Goal: Task Accomplishment & Management: Manage account settings

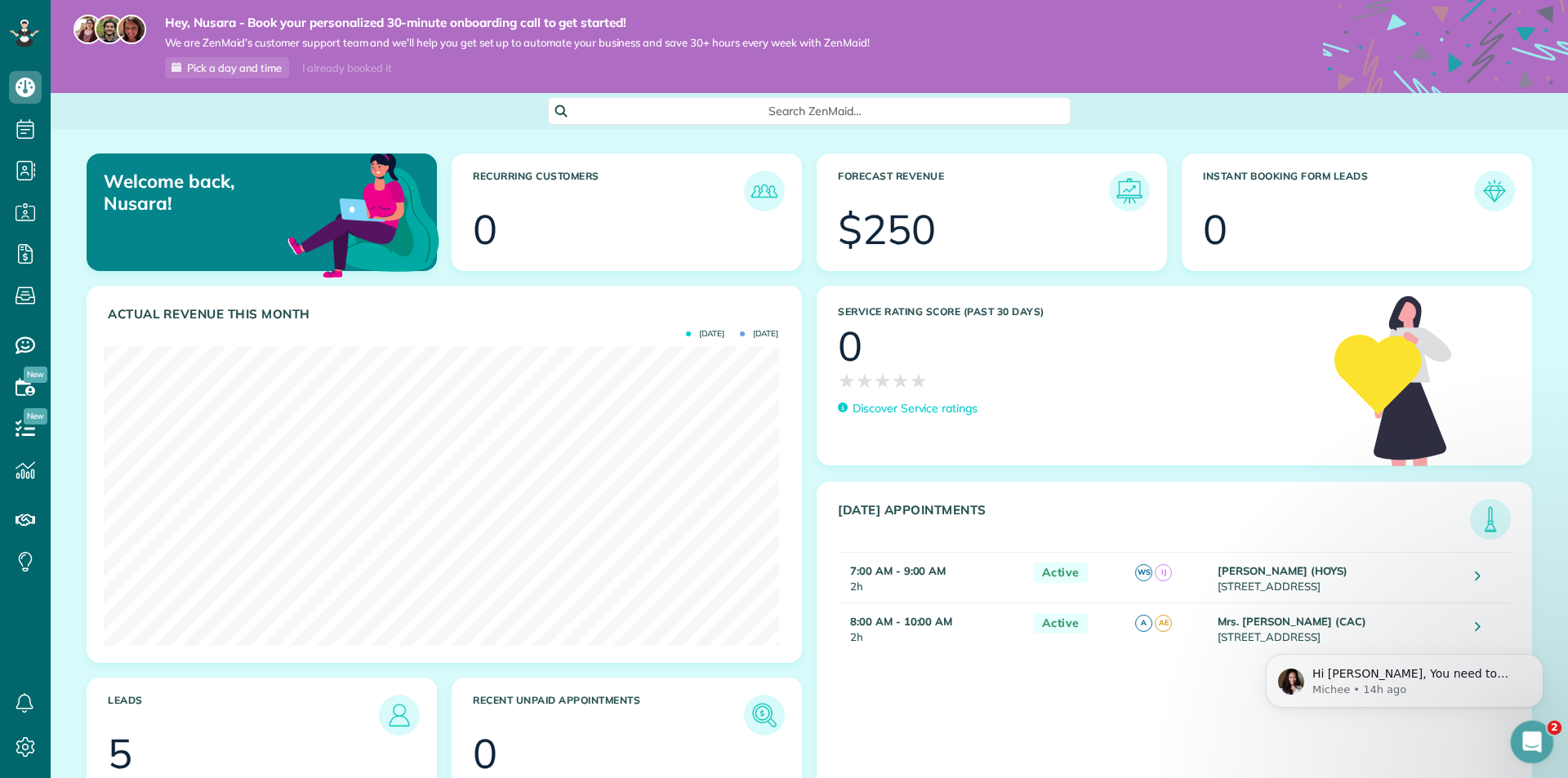
click at [1528, 742] on icon "Open Intercom Messenger" at bounding box center [1530, 741] width 11 height 13
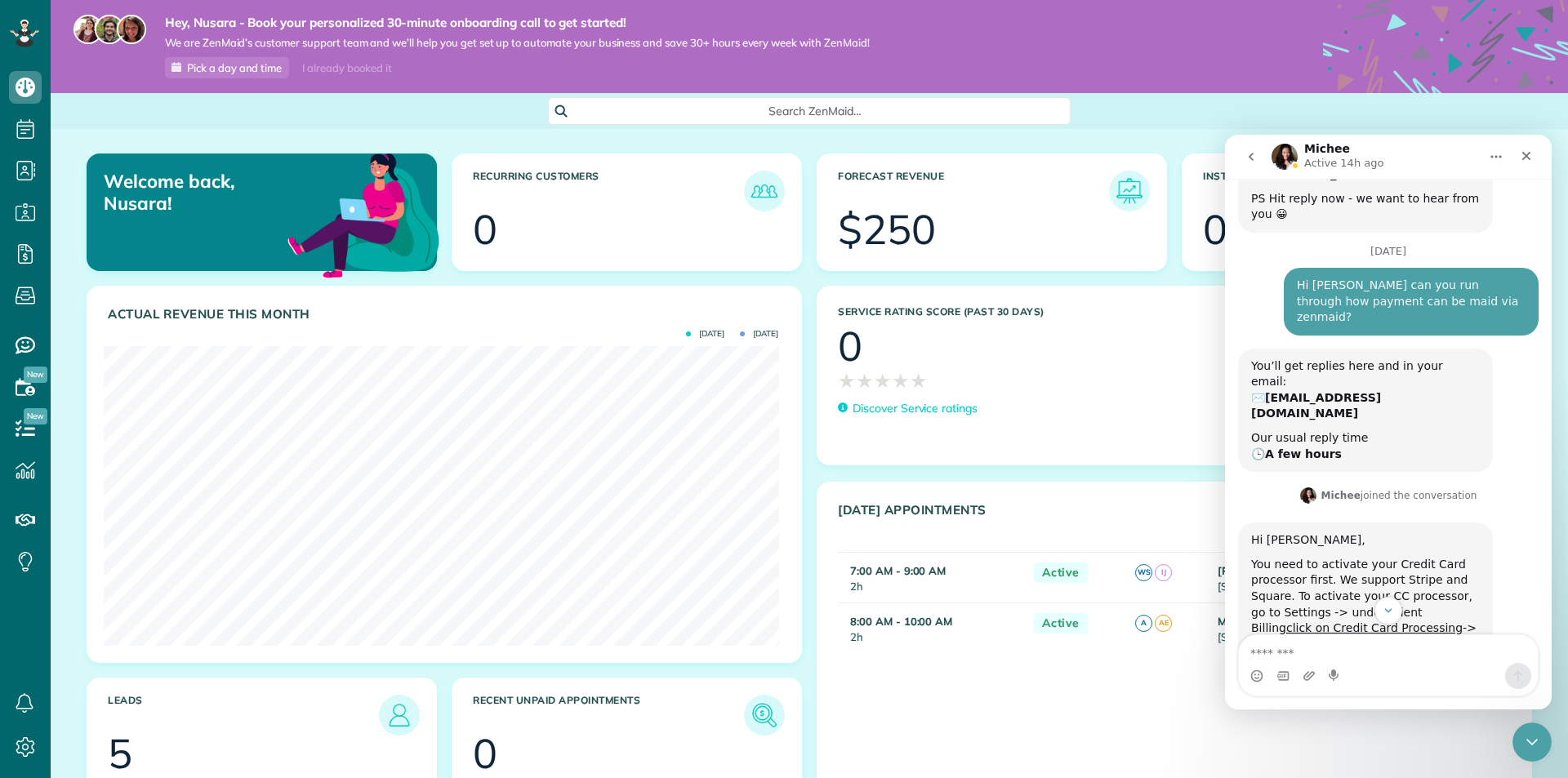
scroll to position [552, 0]
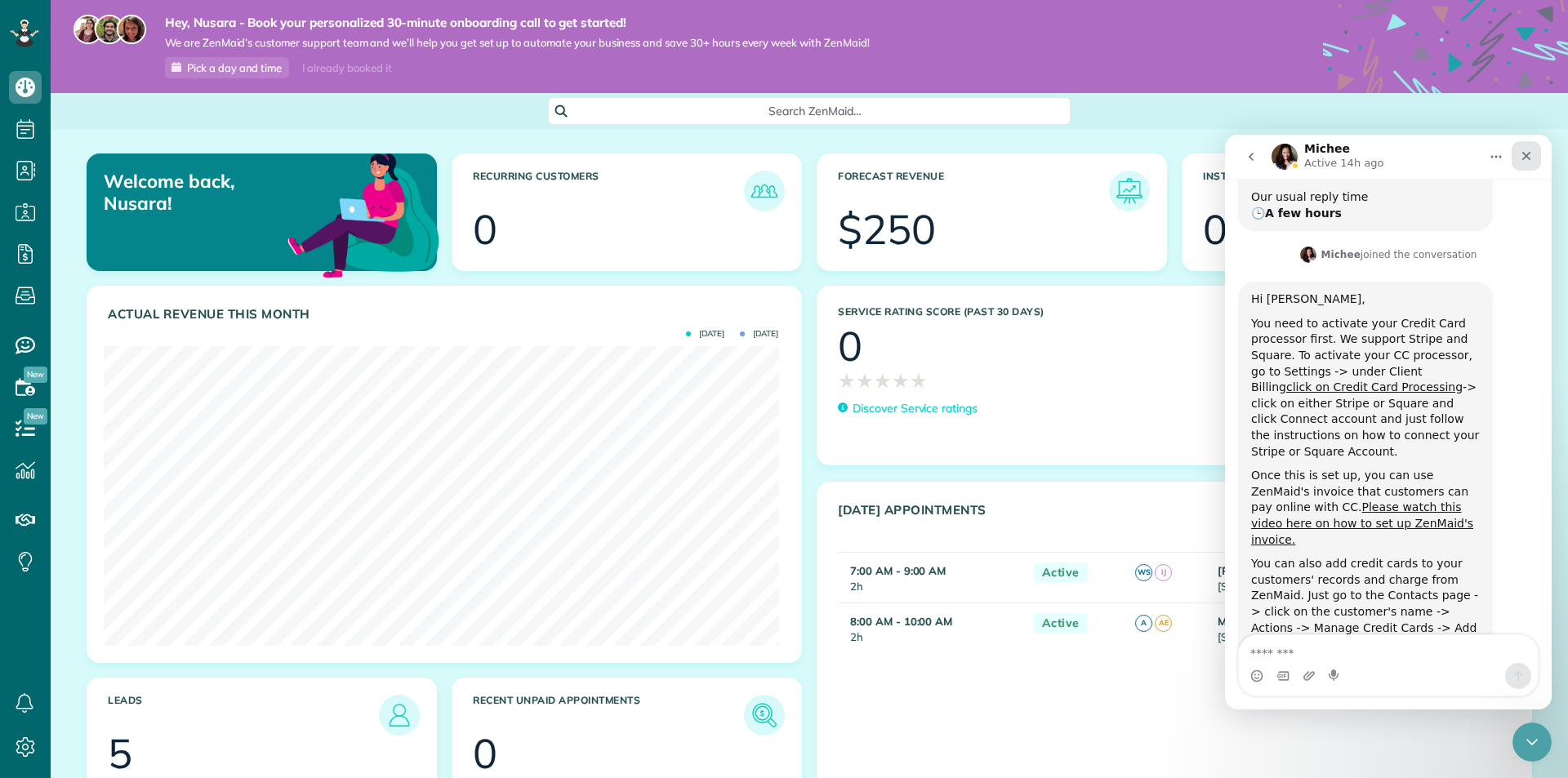
click at [1532, 154] on icon "Close" at bounding box center [1527, 156] width 13 height 13
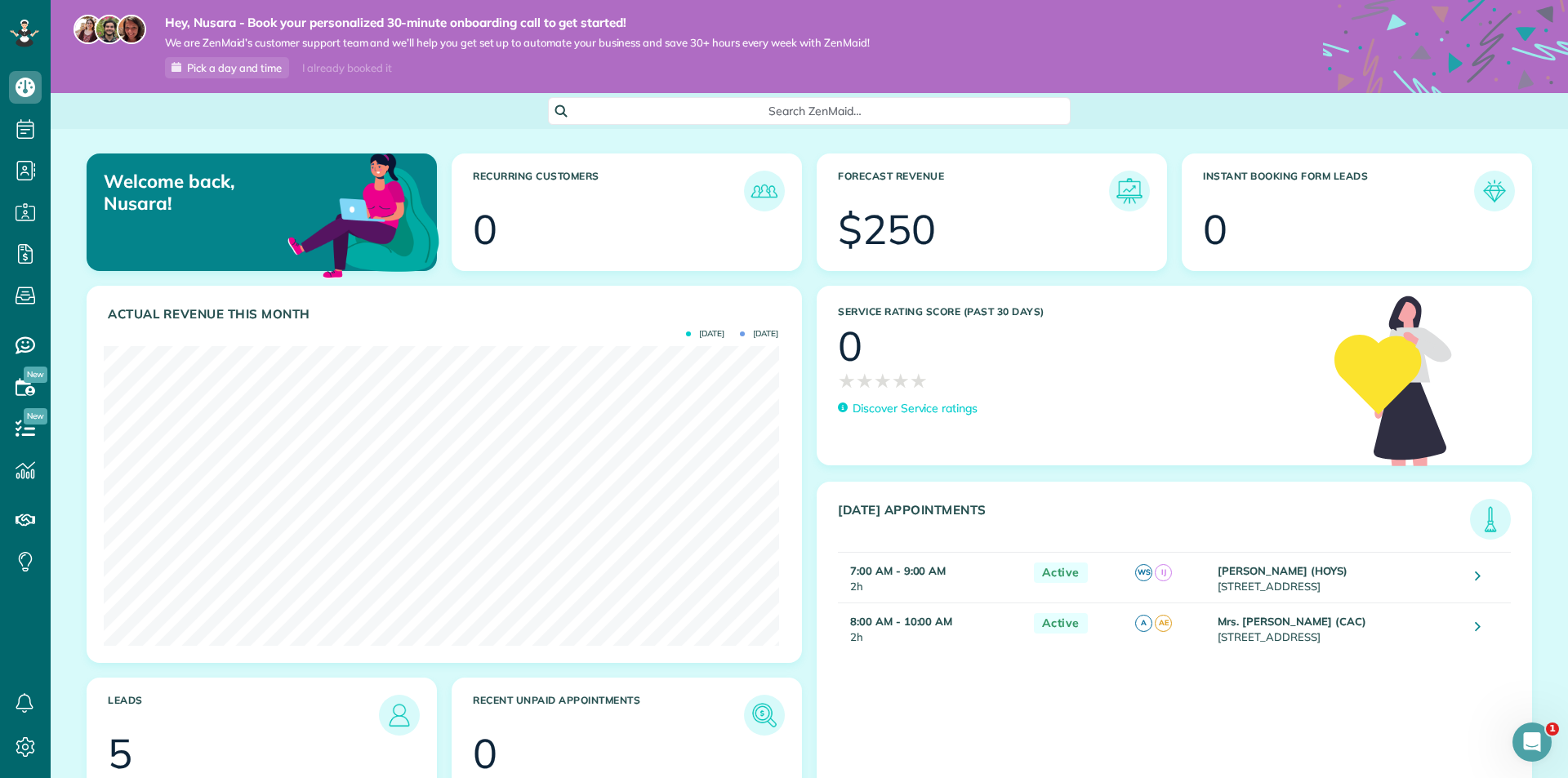
scroll to position [67, 0]
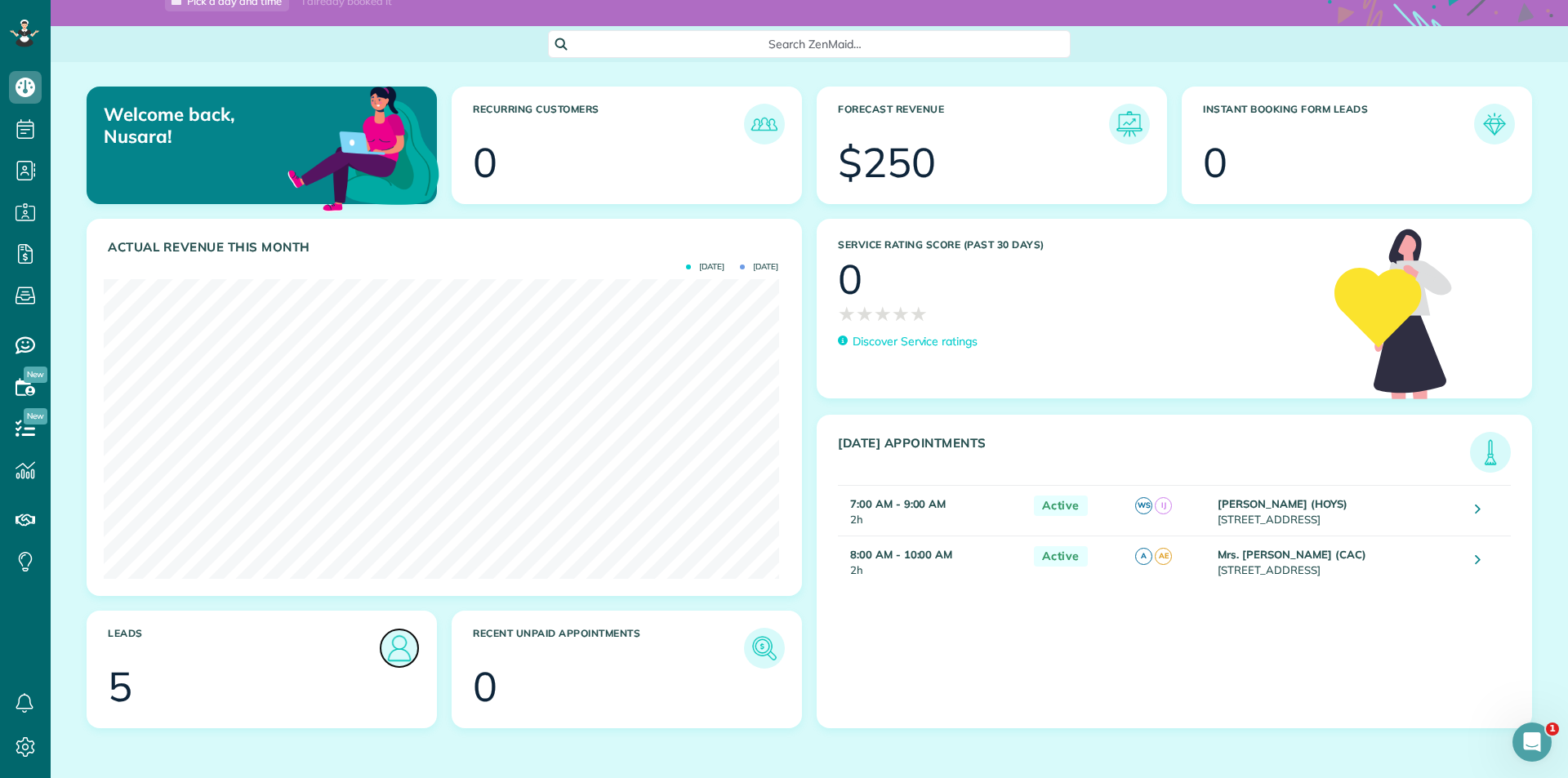
click at [393, 653] on img at bounding box center [399, 649] width 37 height 37
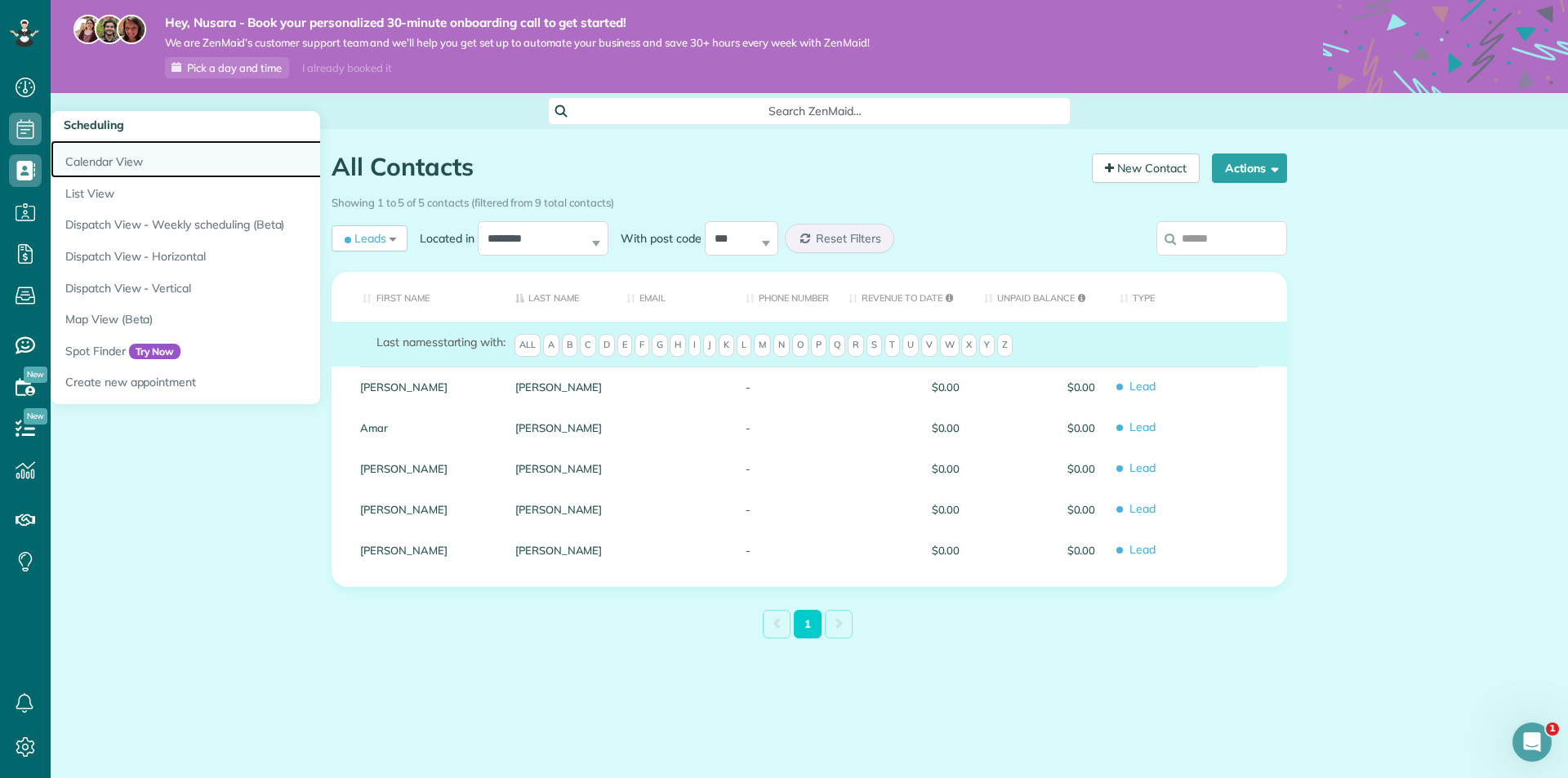
click at [125, 154] on link "Calendar View" at bounding box center [255, 159] width 409 height 37
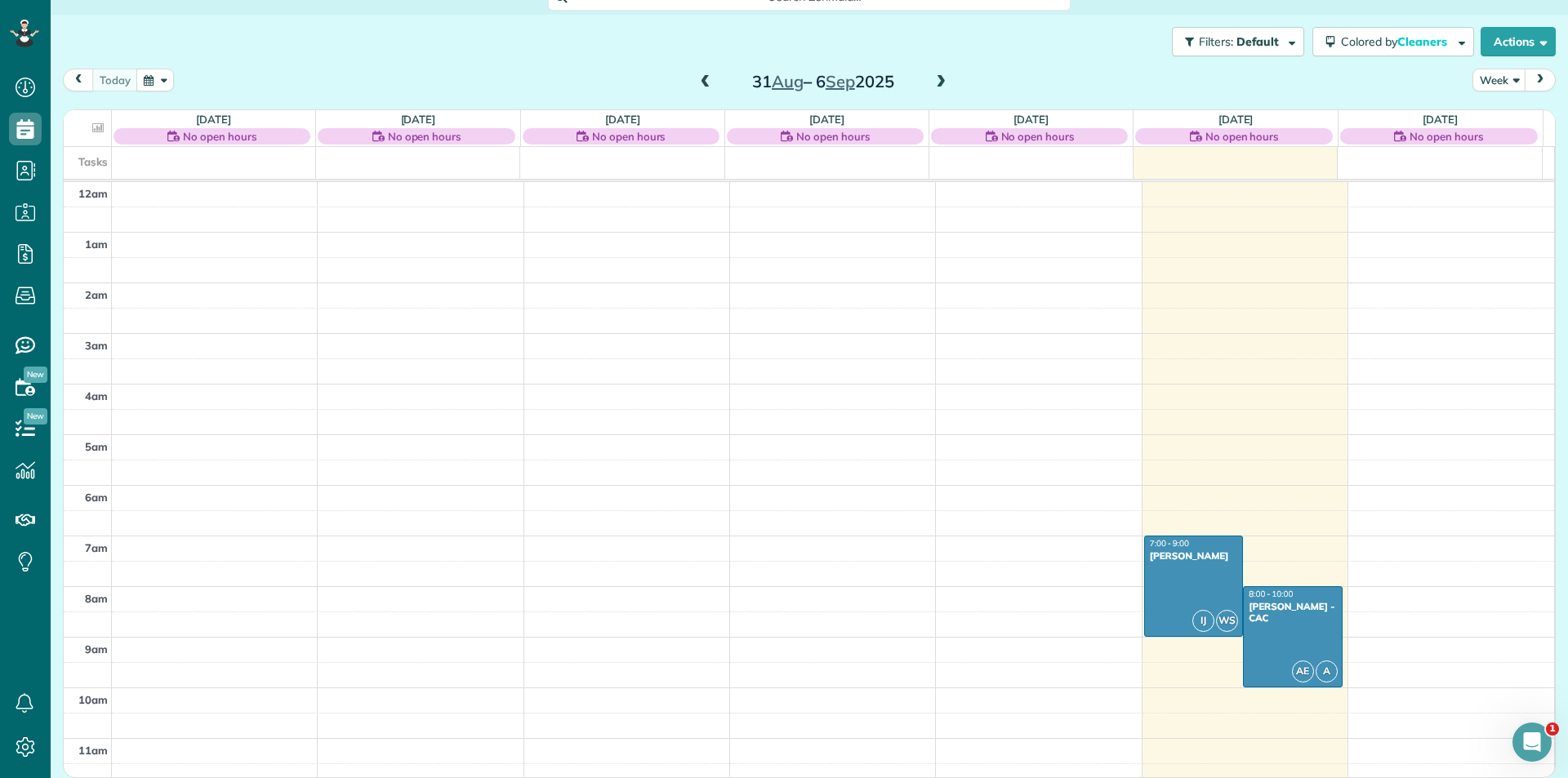
scroll to position [245, 0]
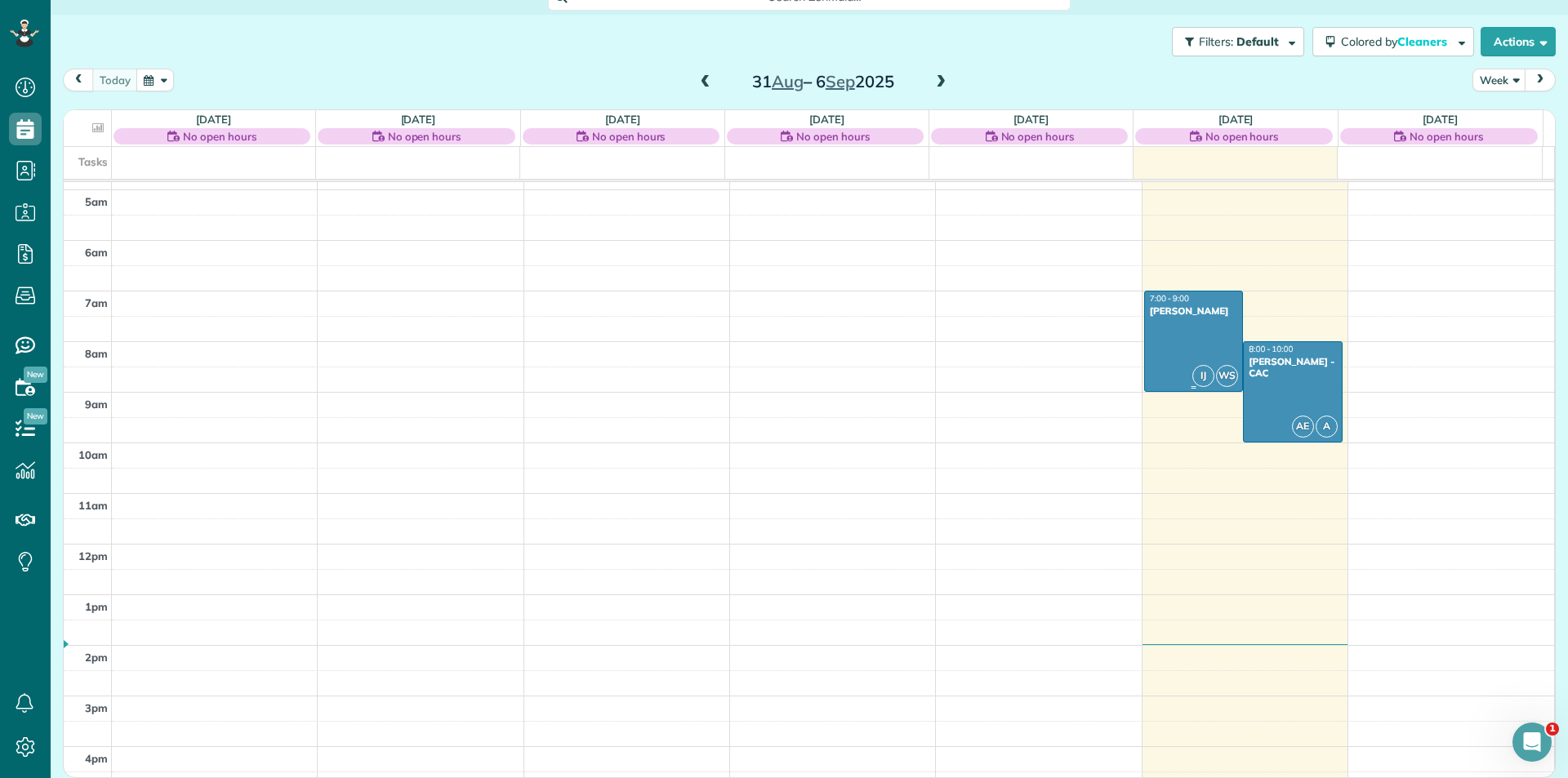
click at [1151, 344] on div at bounding box center [1194, 341] width 98 height 99
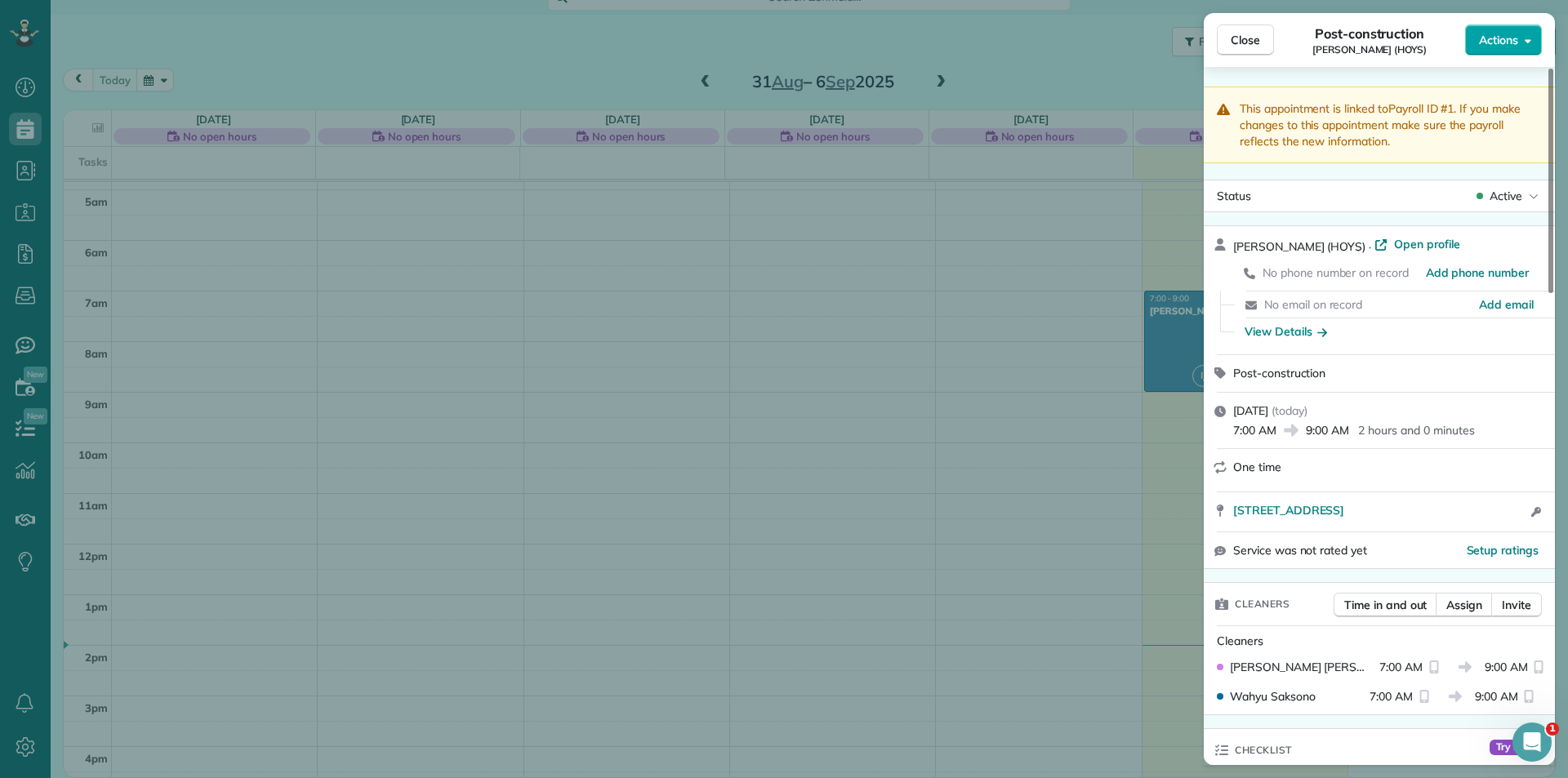
click at [1534, 41] on button "Actions" at bounding box center [1503, 39] width 77 height 31
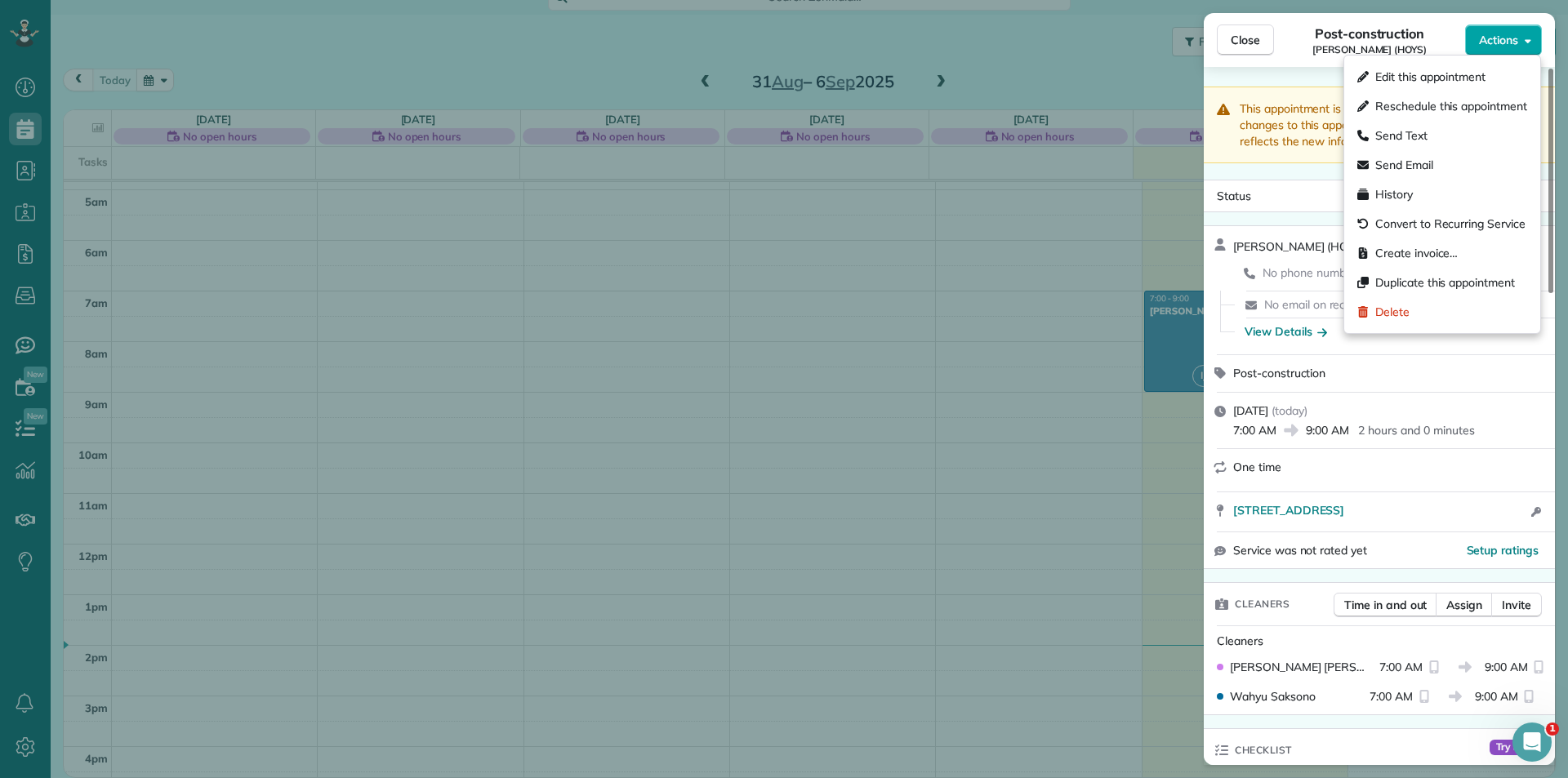
click at [1534, 41] on button "Actions" at bounding box center [1503, 39] width 77 height 31
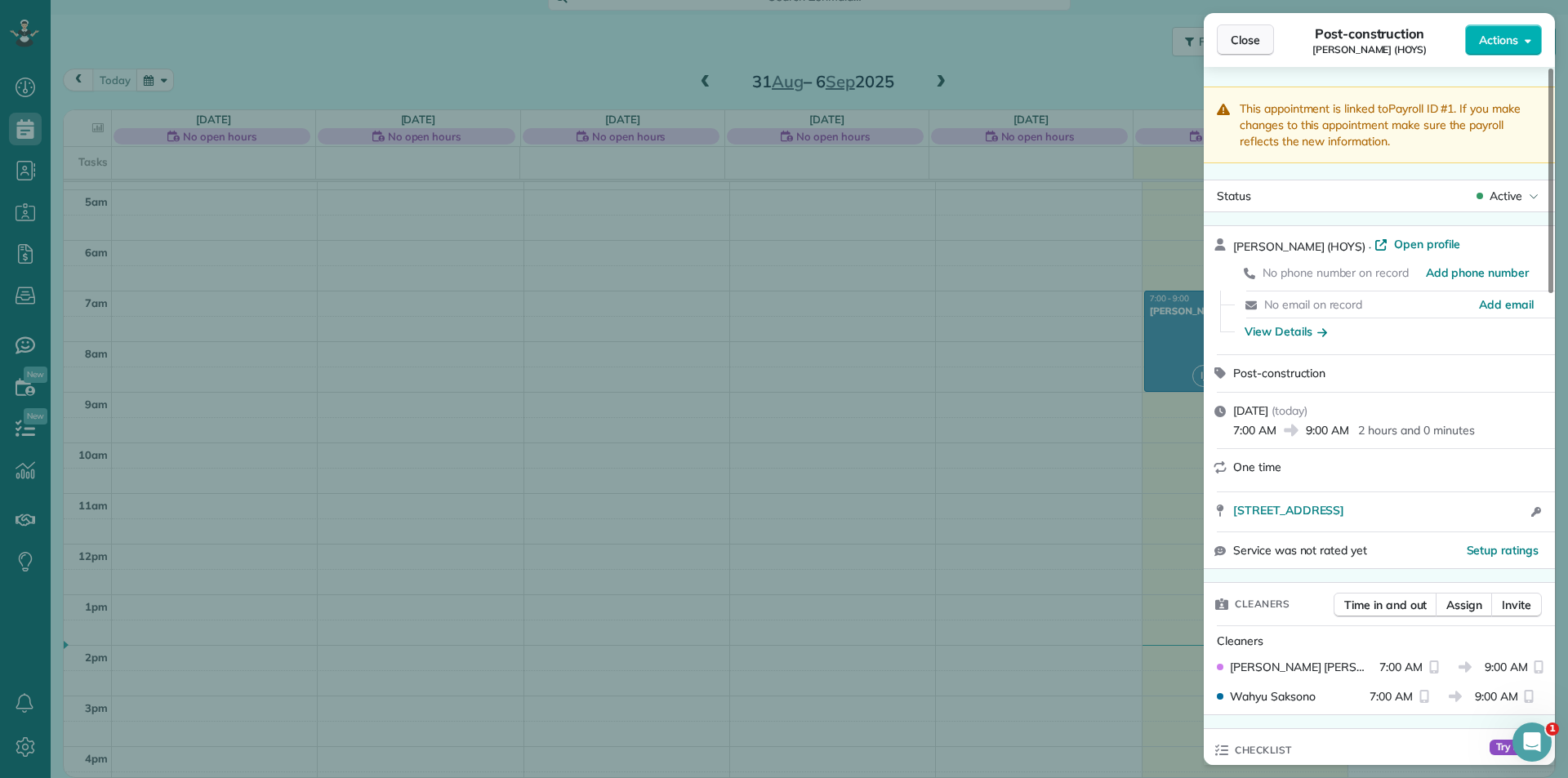
click at [1242, 42] on span "Close" at bounding box center [1245, 39] width 29 height 16
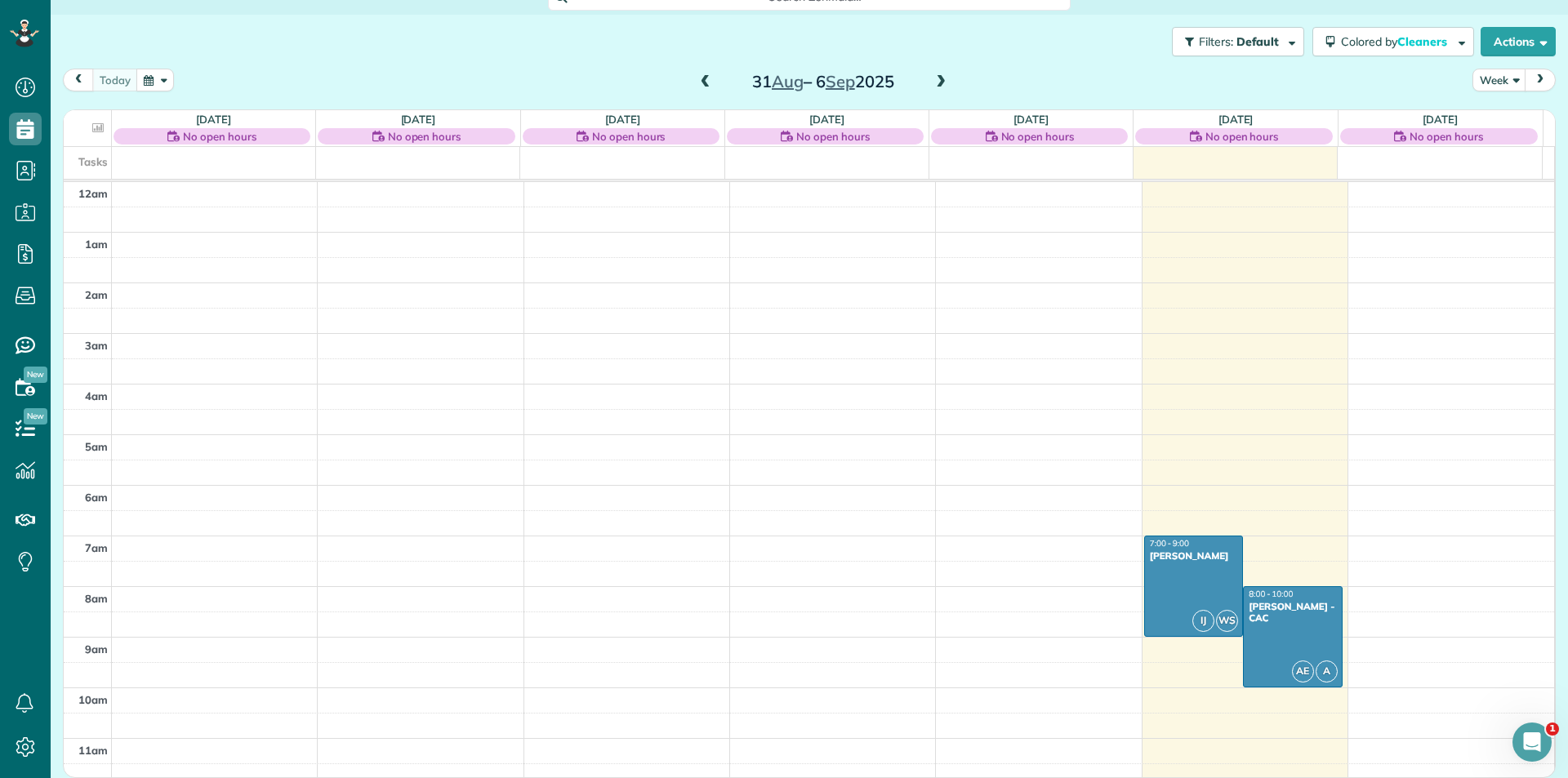
click at [150, 74] on button "button" at bounding box center [156, 80] width 37 height 22
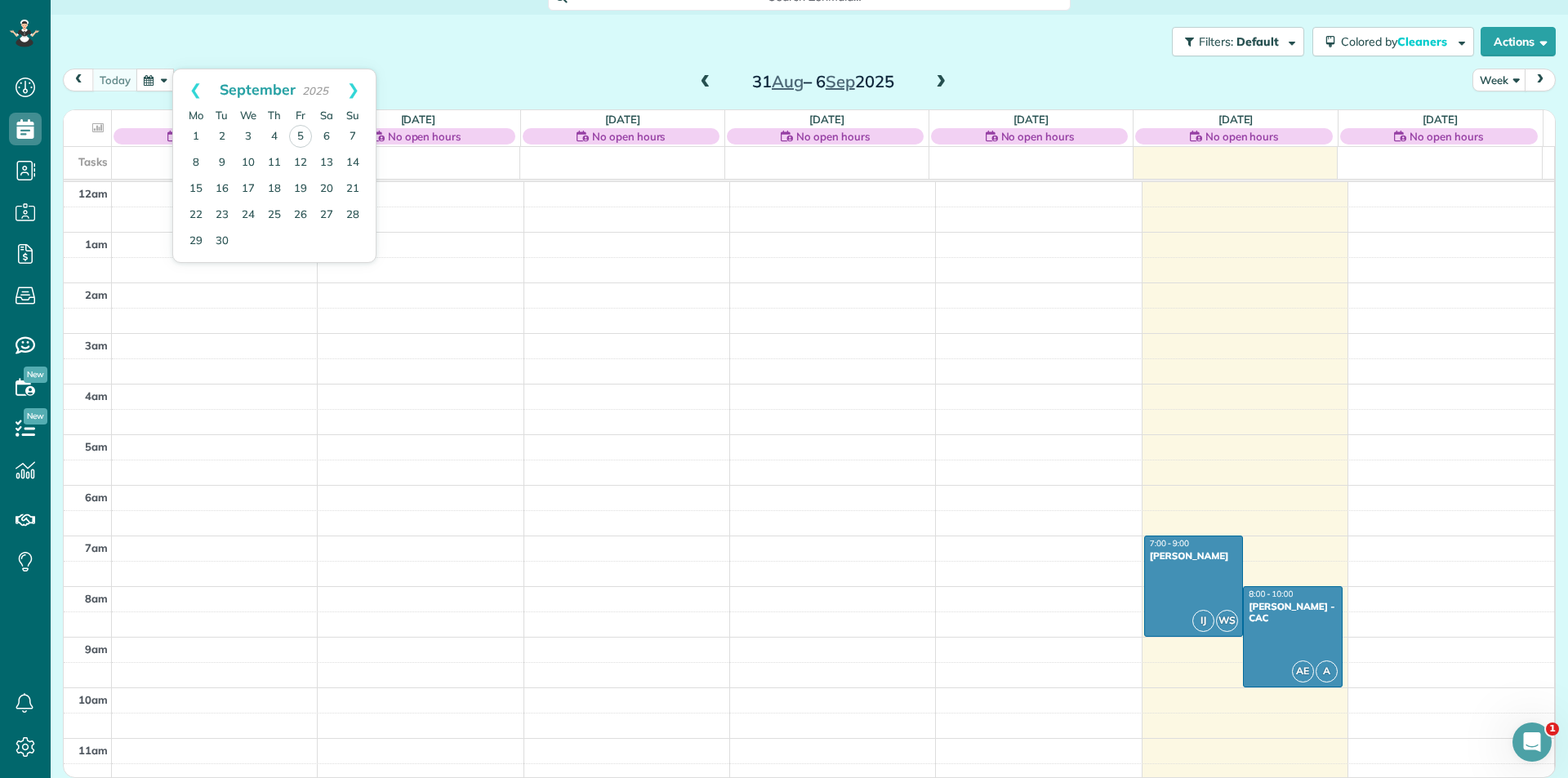
click at [162, 26] on div "Filters: Default Colored by Cleaners Color by Cleaner Color by Team Color by St…" at bounding box center [809, 42] width 1517 height 54
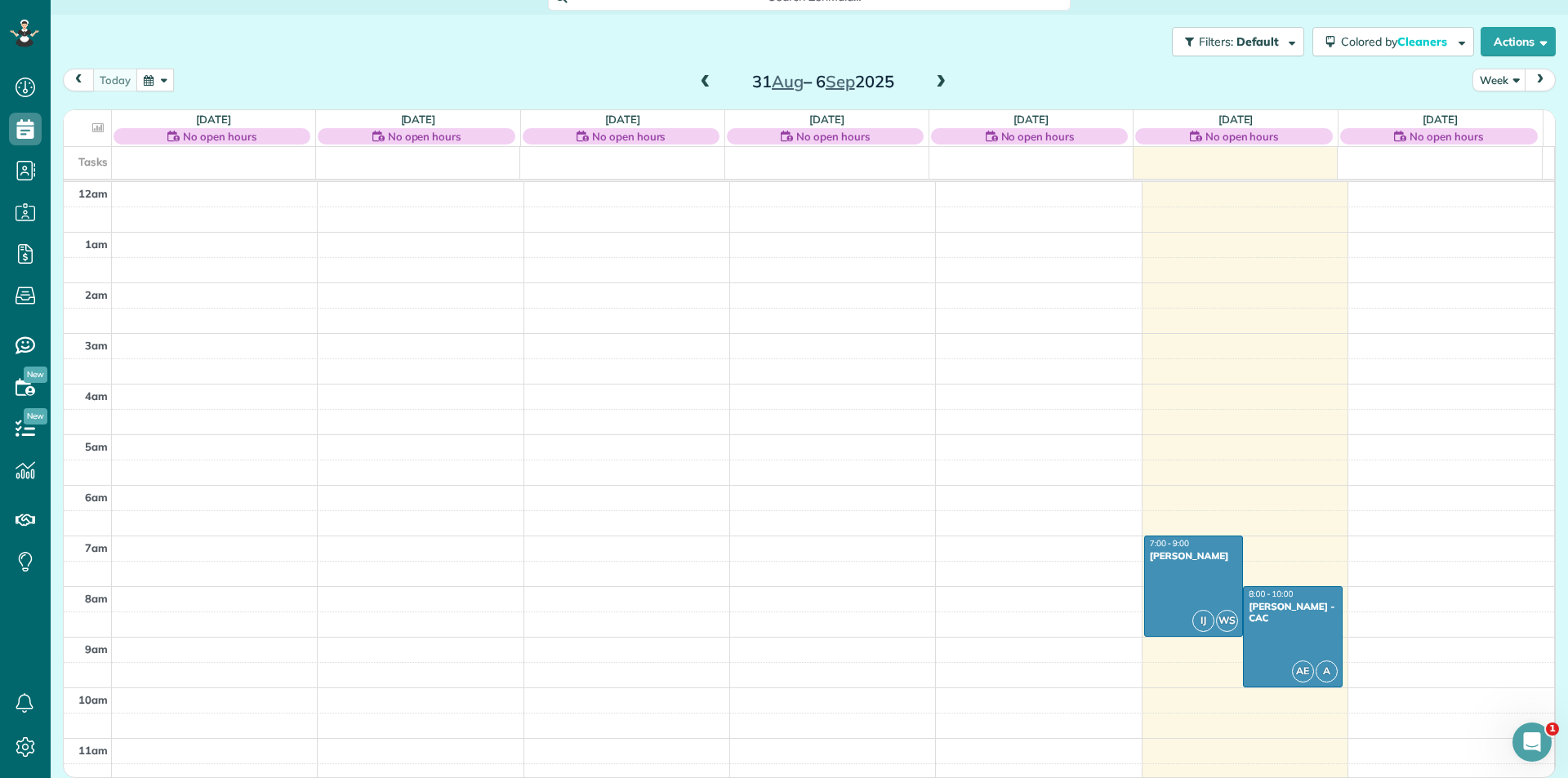
click at [83, 85] on span "prev" at bounding box center [79, 79] width 13 height 10
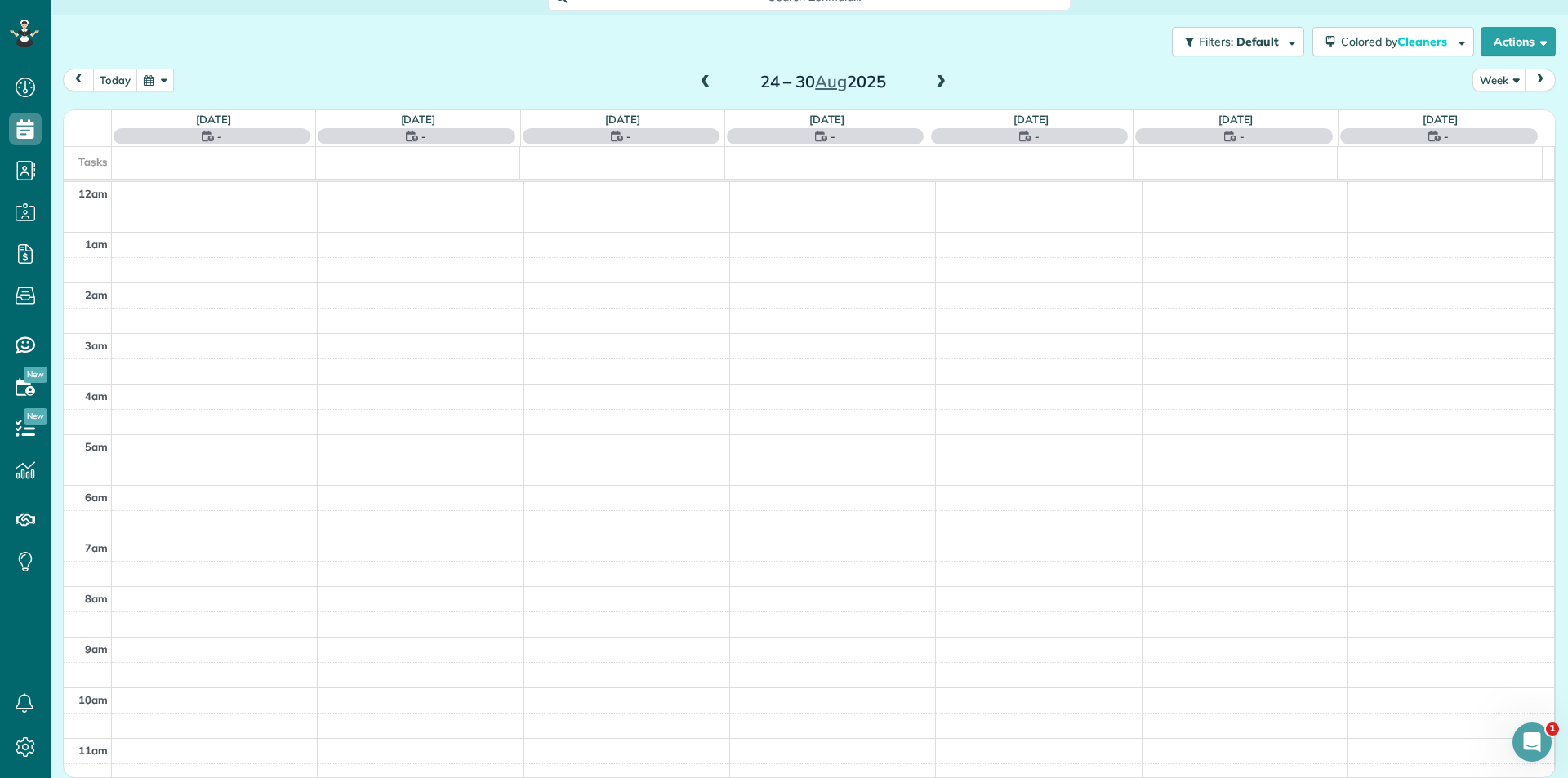
scroll to position [112, 0]
click at [104, 82] on button "Today" at bounding box center [114, 82] width 46 height 22
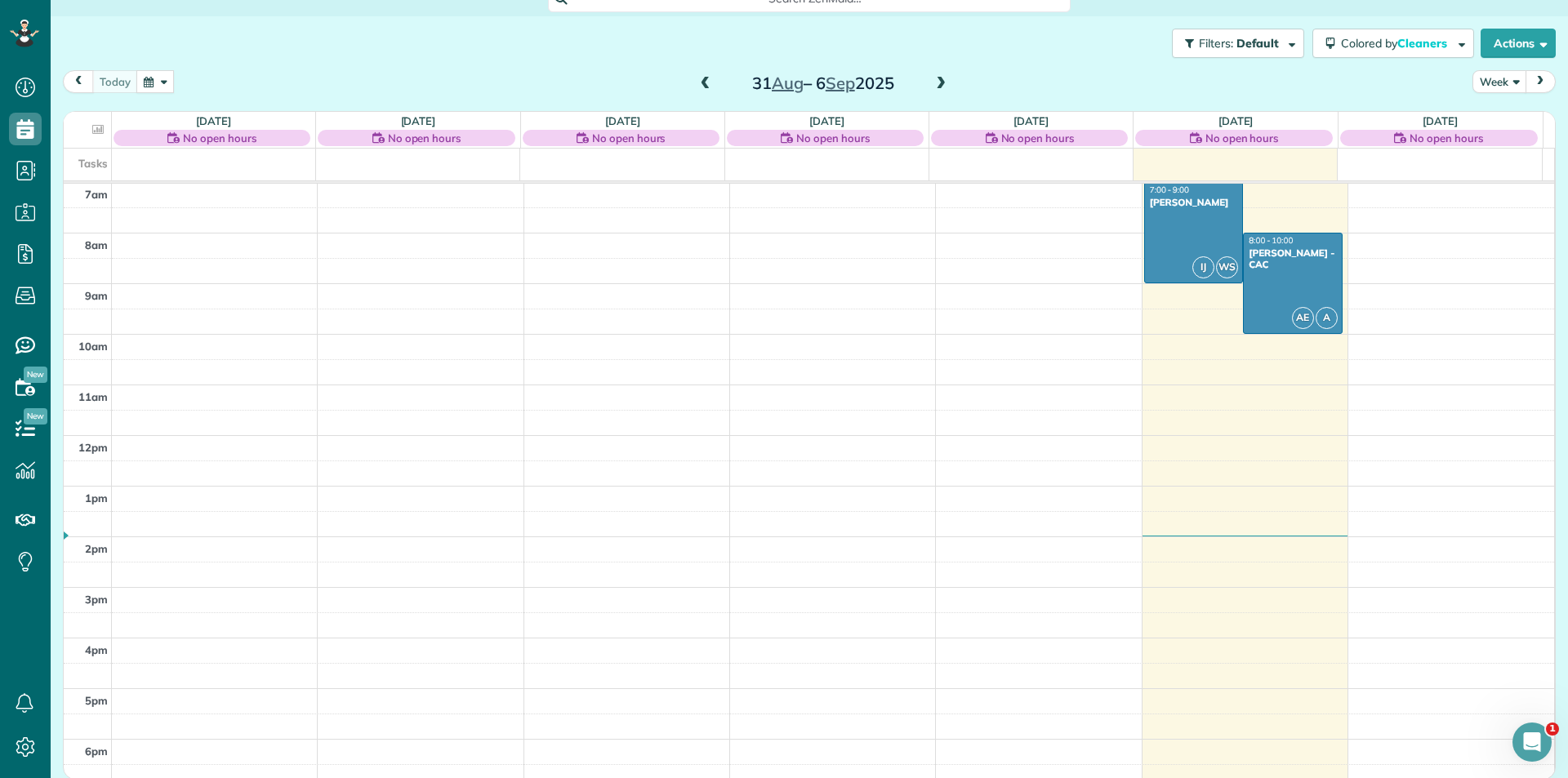
click at [1501, 84] on button "Week" at bounding box center [1500, 82] width 54 height 22
click at [1489, 185] on link "Month" at bounding box center [1538, 185] width 129 height 33
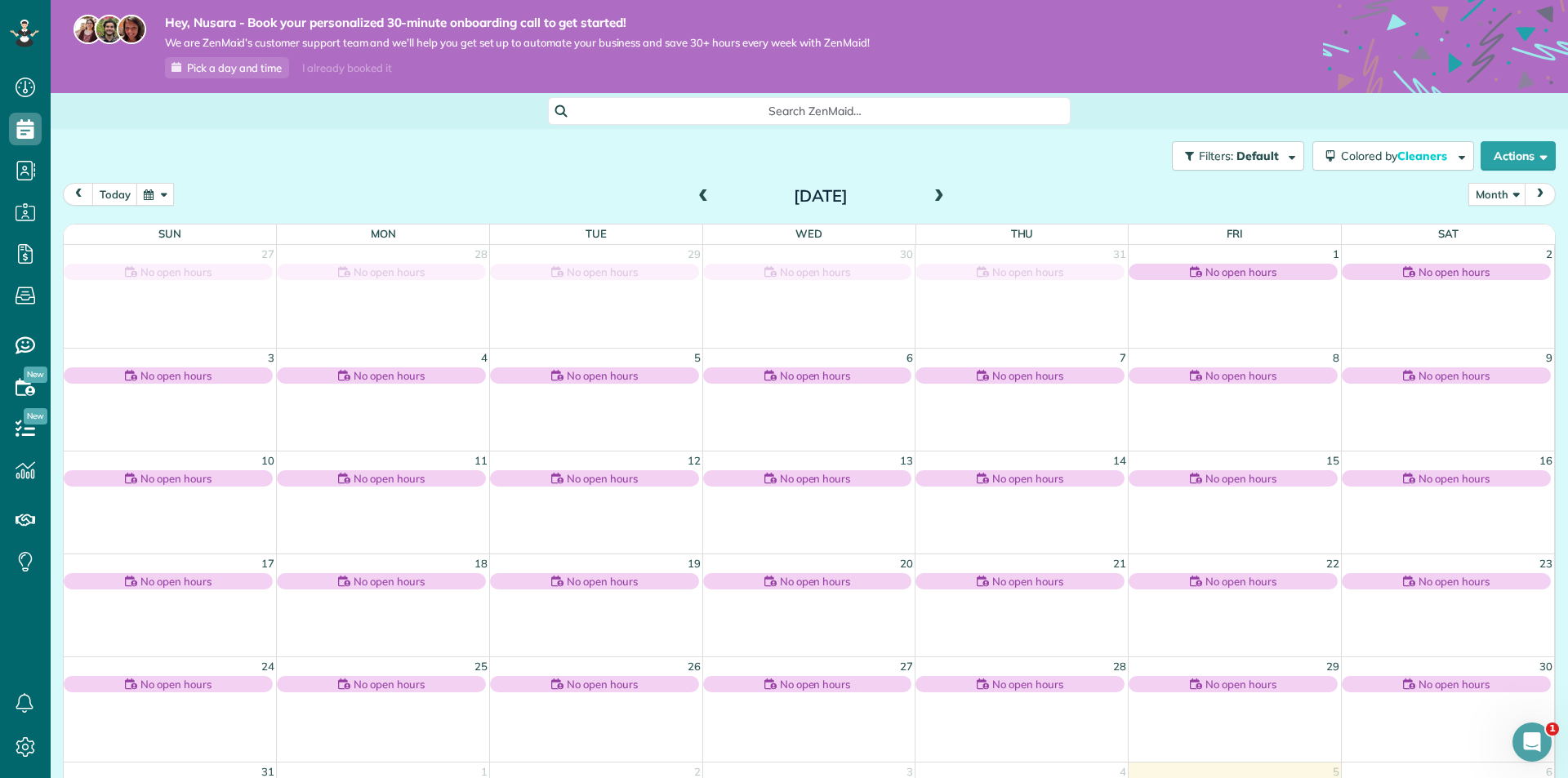
scroll to position [114, 0]
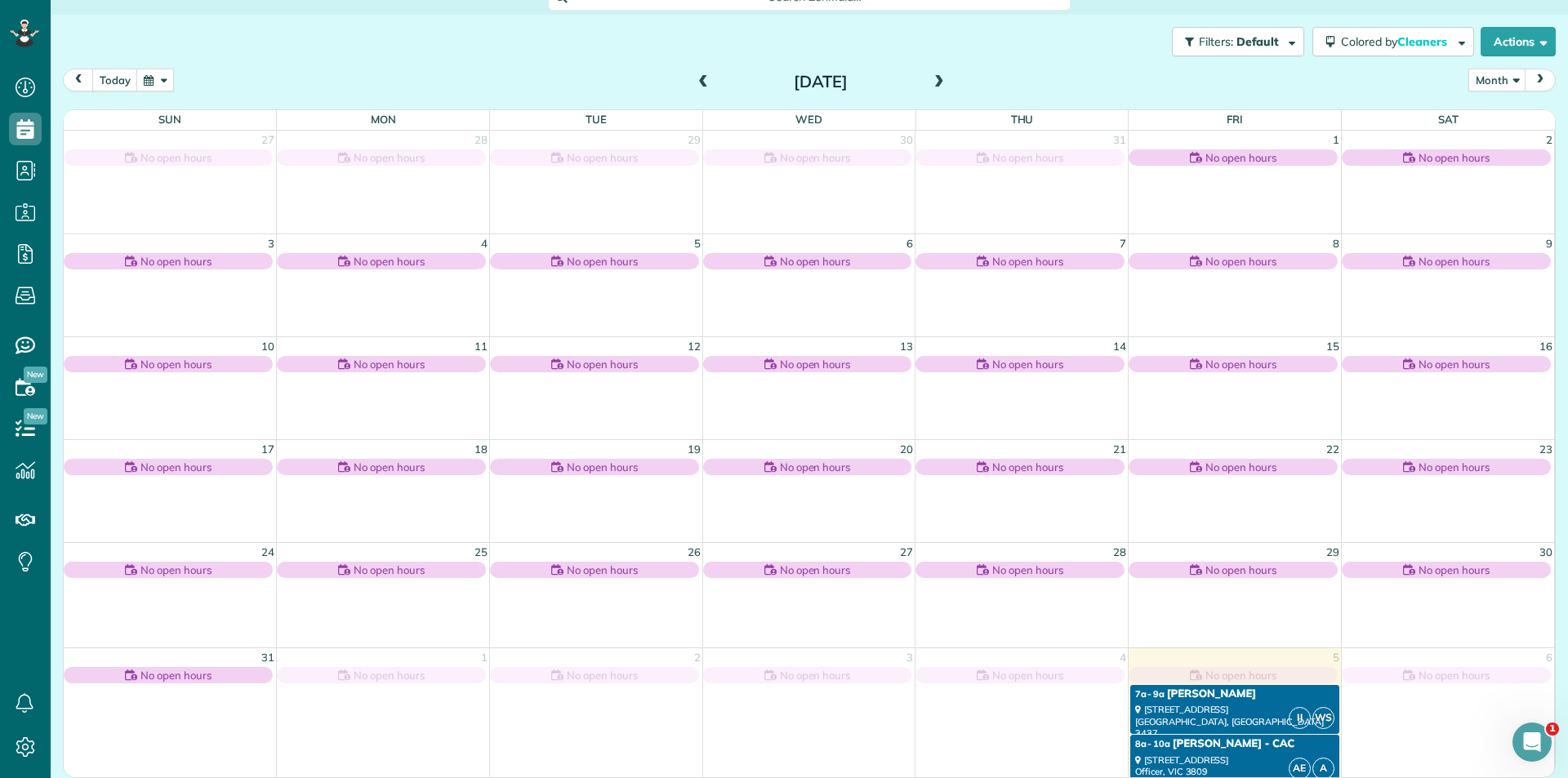
click at [931, 78] on span at bounding box center [939, 82] width 18 height 15
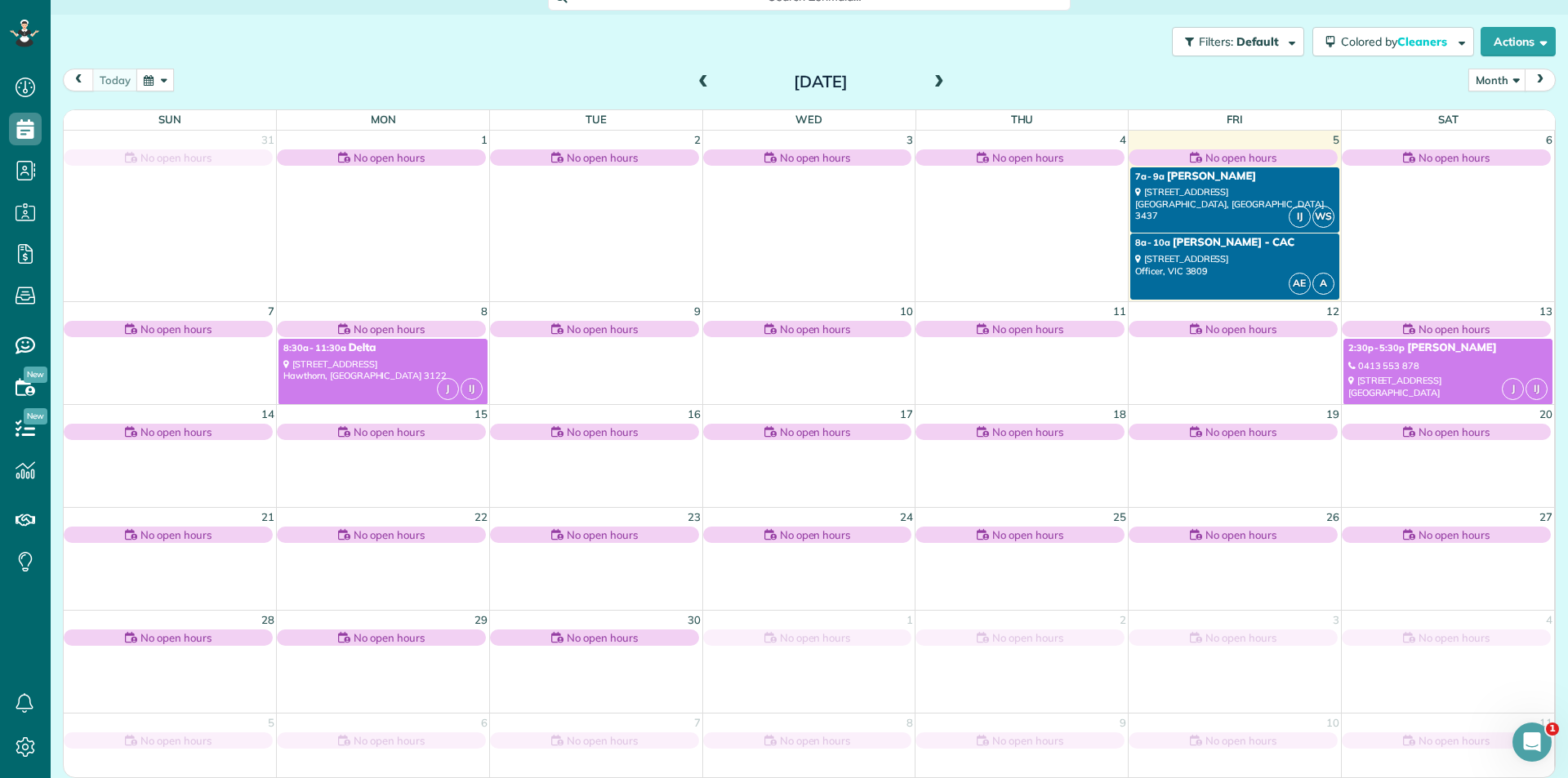
click at [1401, 360] on div "0413 553 878" at bounding box center [1448, 366] width 200 height 11
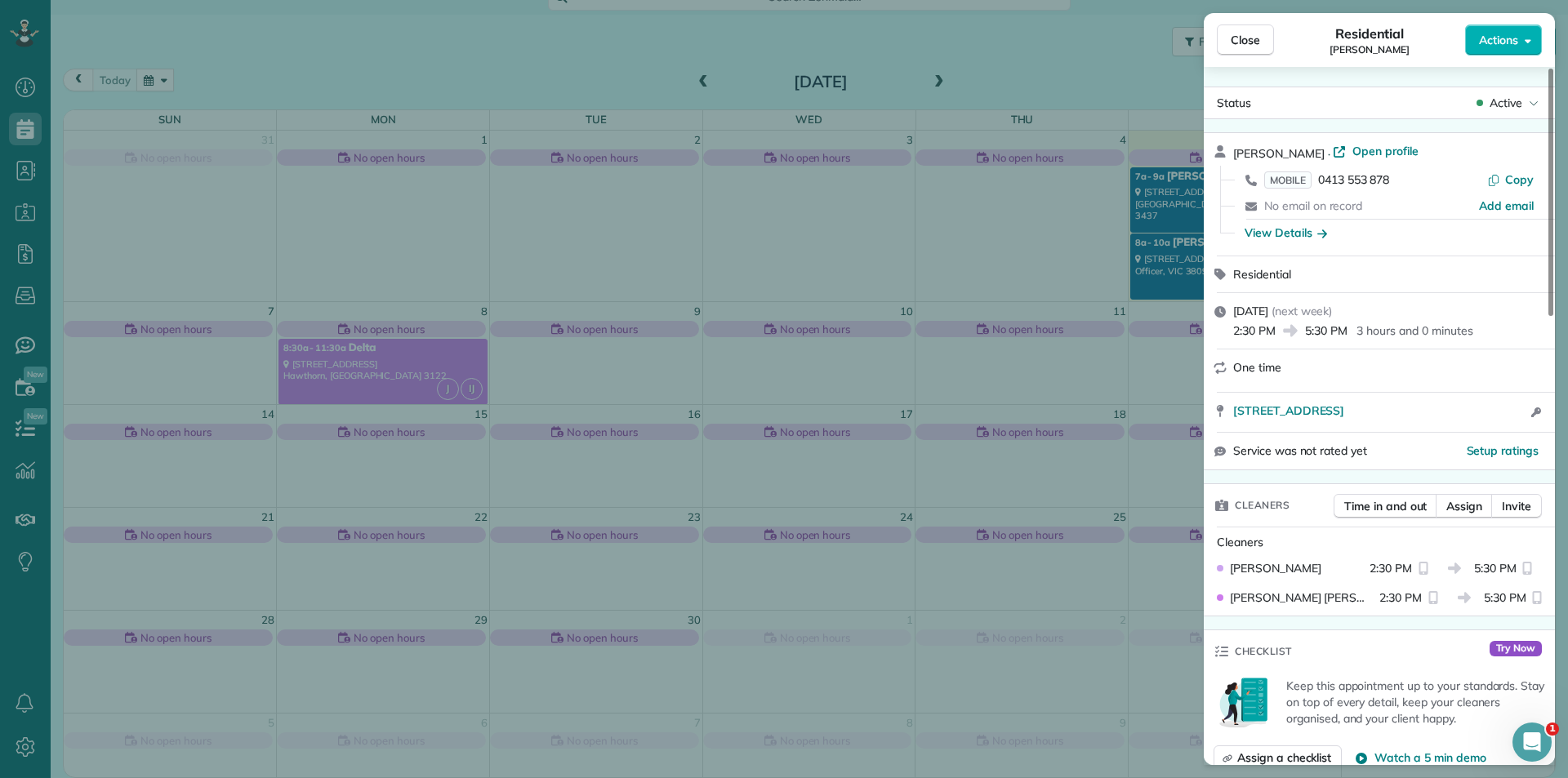
click at [927, 403] on div "Close Residential Sri Suryantini Actions Status Active Sri Suryantini · Open pr…" at bounding box center [784, 389] width 1568 height 778
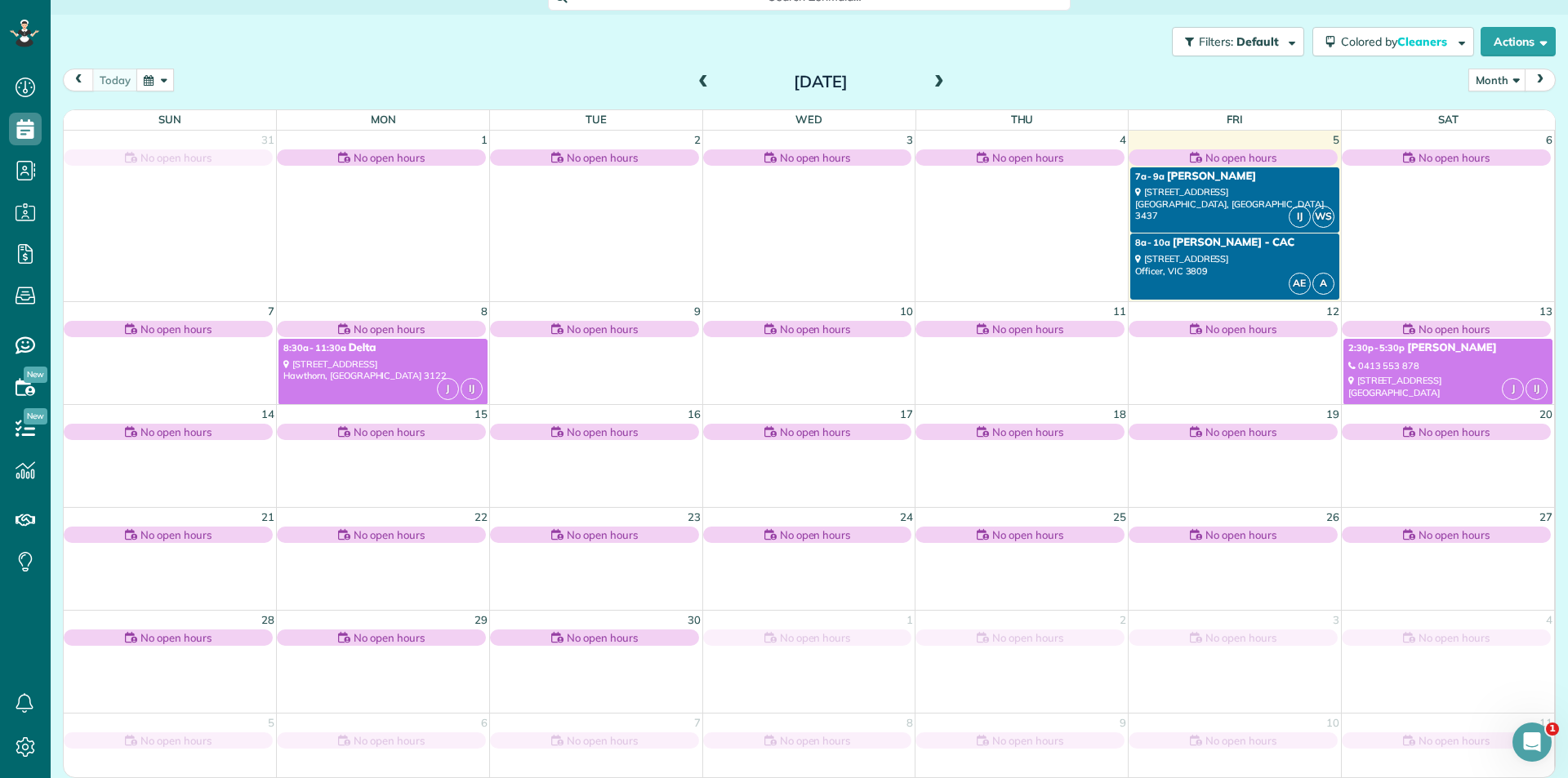
click at [360, 367] on div "377 Burwood Road Hawthorn, VIC 3122" at bounding box center [382, 370] width 200 height 23
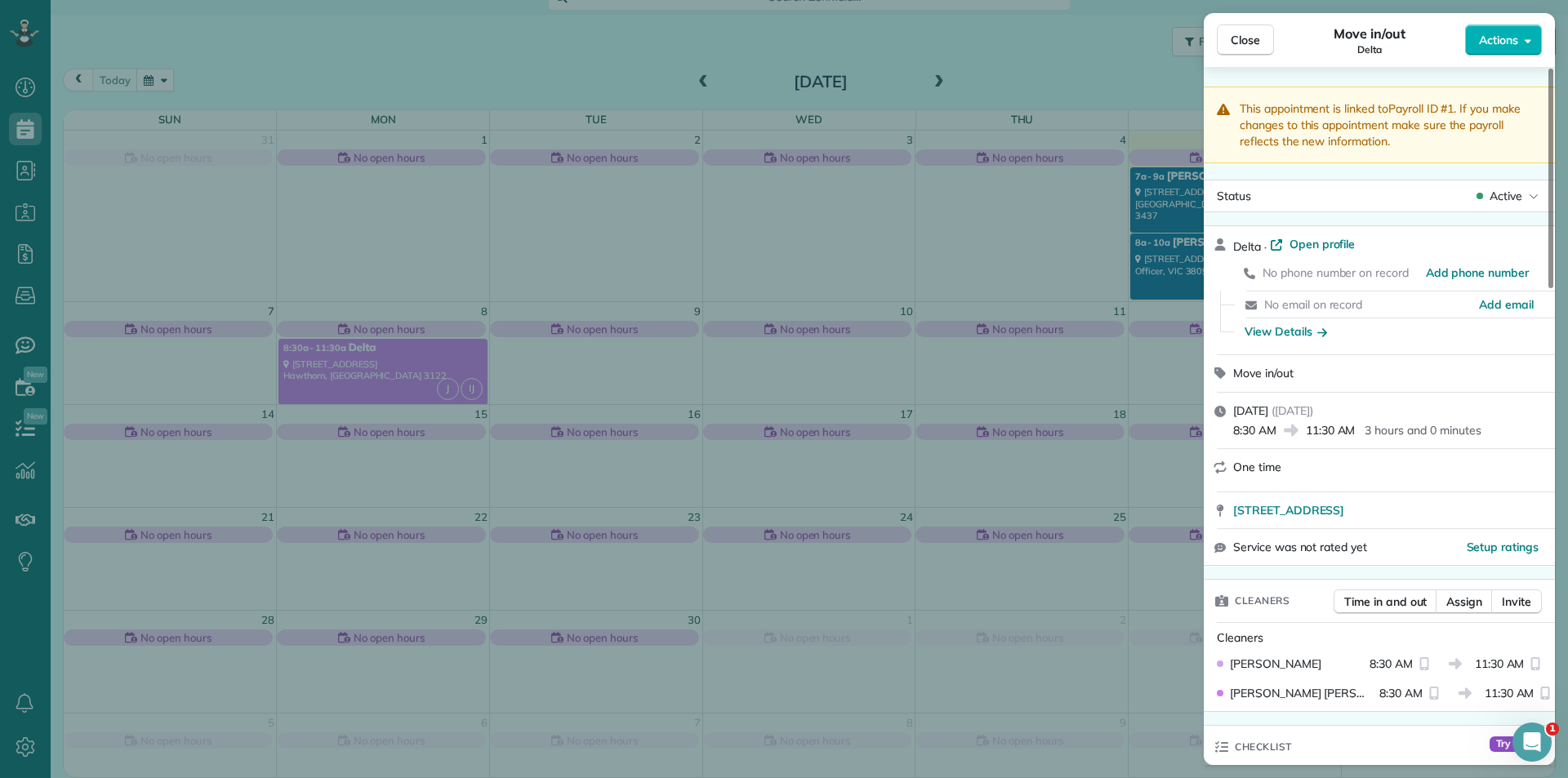
click at [673, 405] on div "Close Move in/out Delta Actions This appointment is linked to Payroll ID #1 . I…" at bounding box center [784, 389] width 1568 height 778
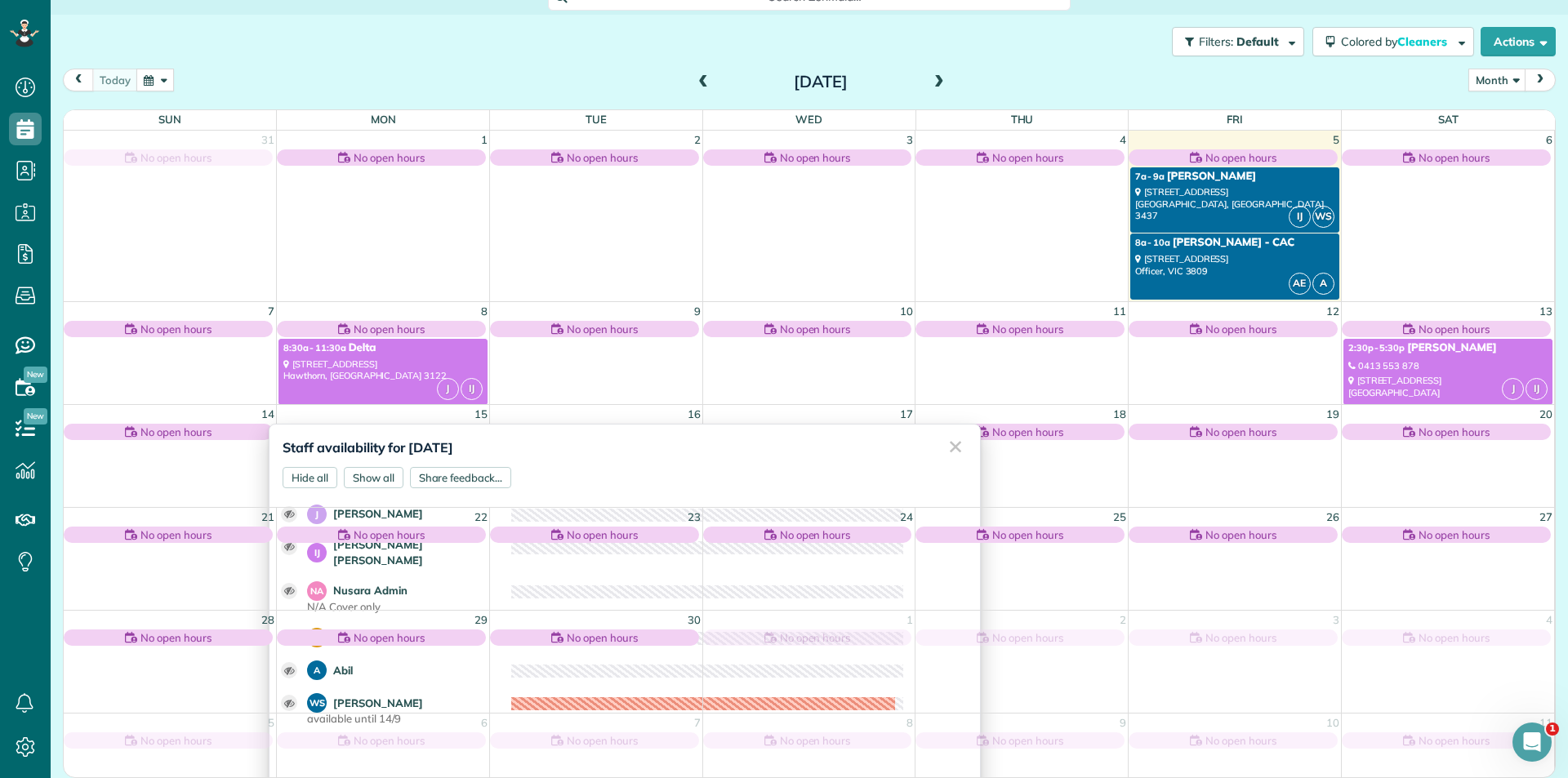
click at [944, 449] on div "✕" at bounding box center [955, 447] width 33 height 45
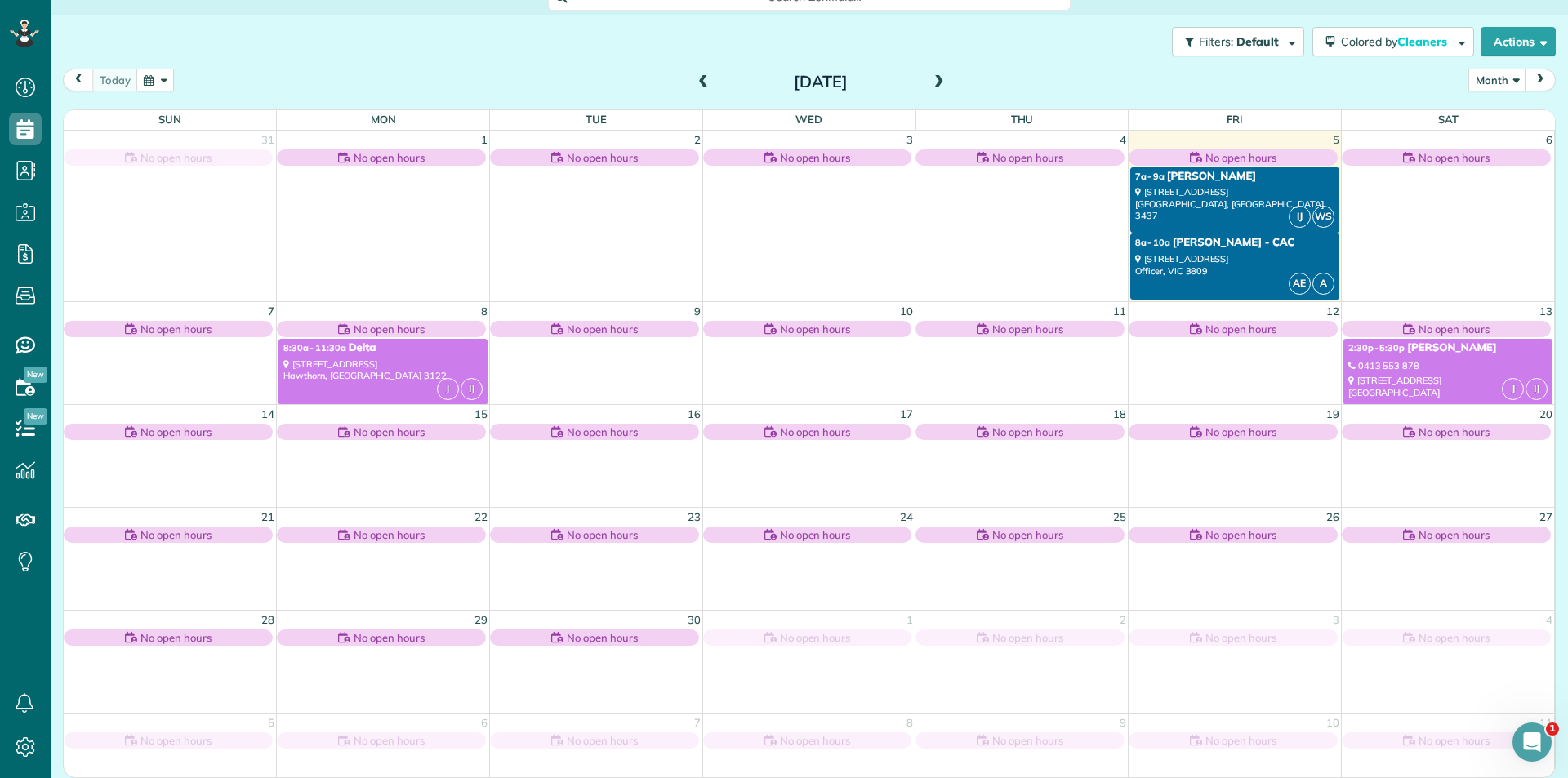
click at [421, 54] on div "Filters: Default Colored by Cleaners Color by Cleaner Color by Team Color by St…" at bounding box center [809, 42] width 1517 height 54
click at [19, 247] on use at bounding box center [25, 254] width 15 height 20
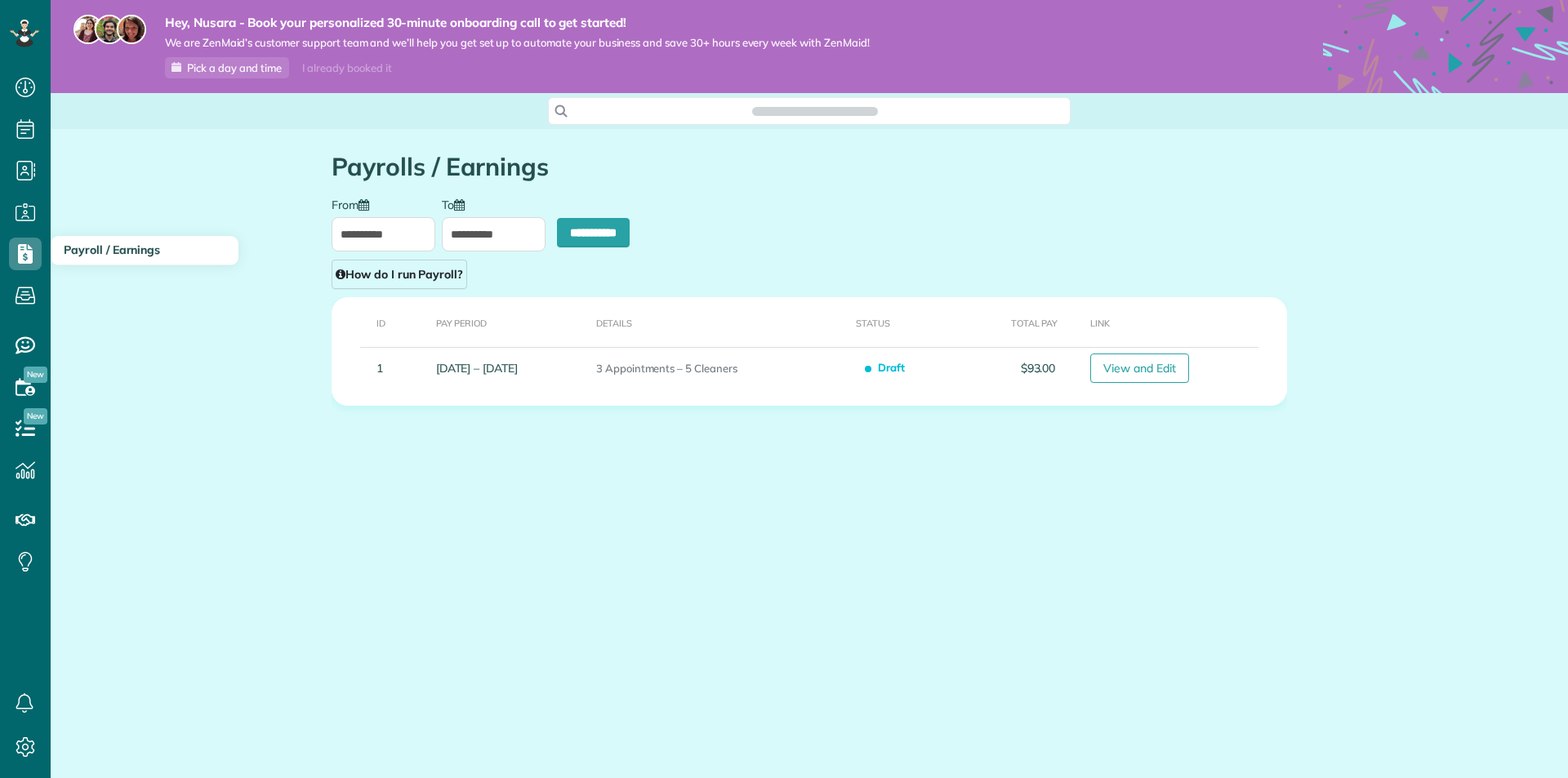
scroll to position [7, 7]
type input "**********"
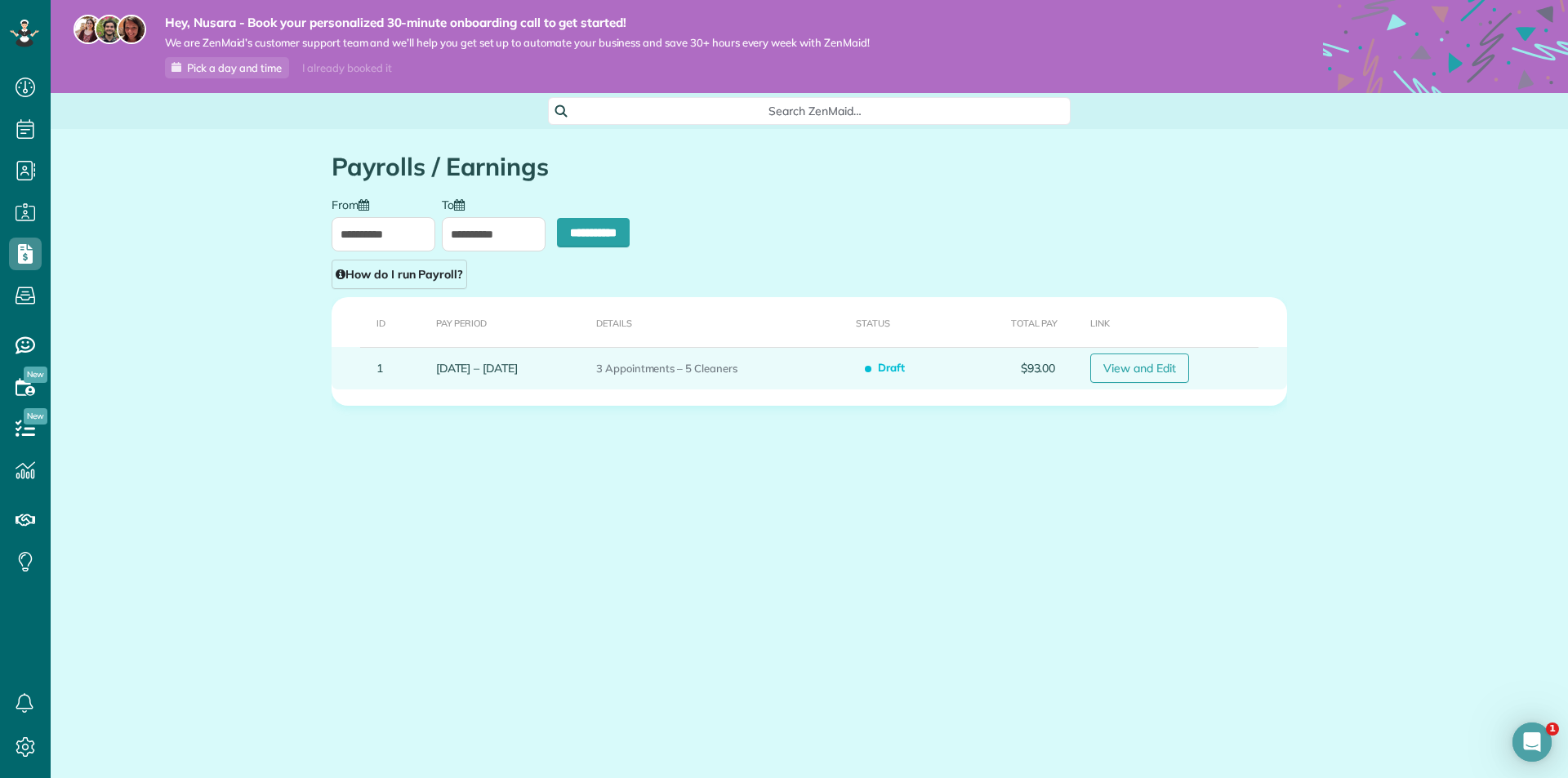
scroll to position [0, 0]
click at [1133, 373] on link "View and Edit" at bounding box center [1139, 367] width 98 height 29
